Goal: Transaction & Acquisition: Purchase product/service

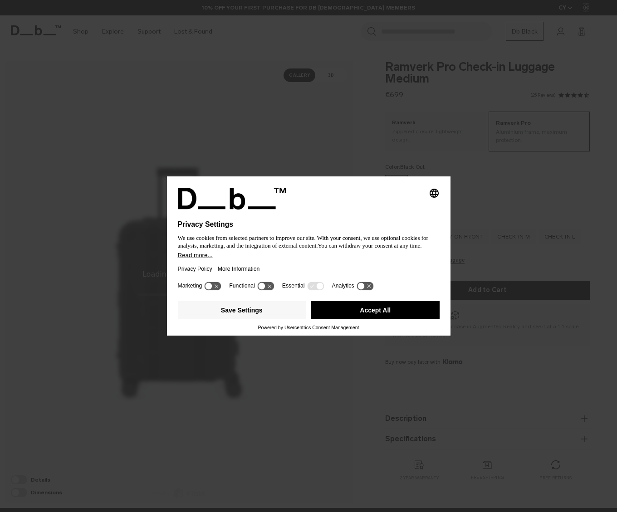
click at [371, 307] on button "Accept All" at bounding box center [375, 310] width 128 height 18
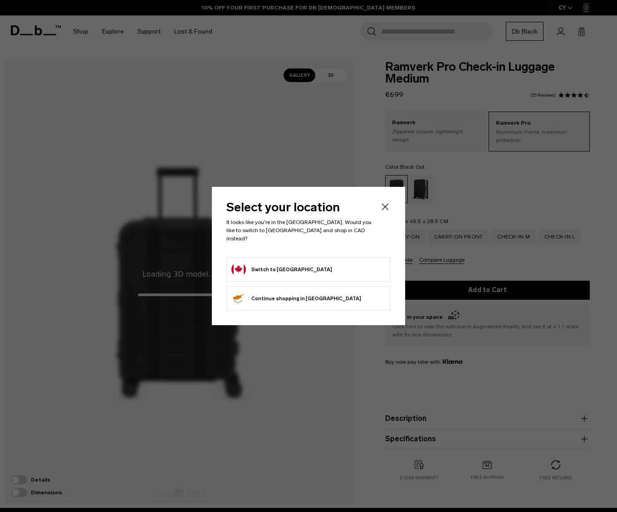
click at [293, 266] on form "Switch to [GEOGRAPHIC_DATA]" at bounding box center [308, 269] width 154 height 15
click at [247, 263] on button "Switch to [GEOGRAPHIC_DATA]" at bounding box center [281, 269] width 101 height 15
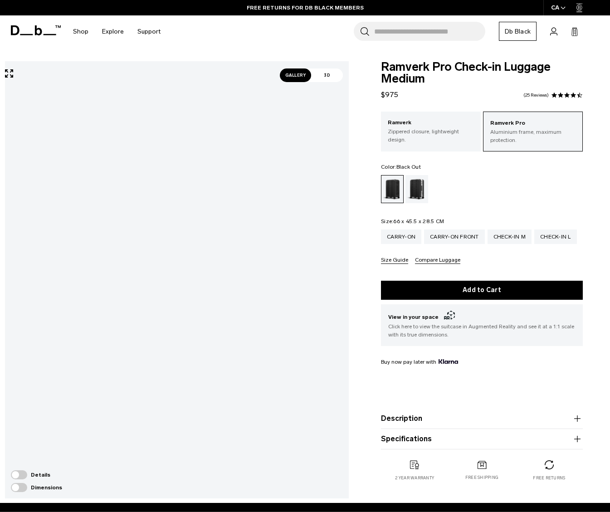
click at [390, 415] on button "Description" at bounding box center [482, 418] width 202 height 11
